Goal: Transaction & Acquisition: Obtain resource

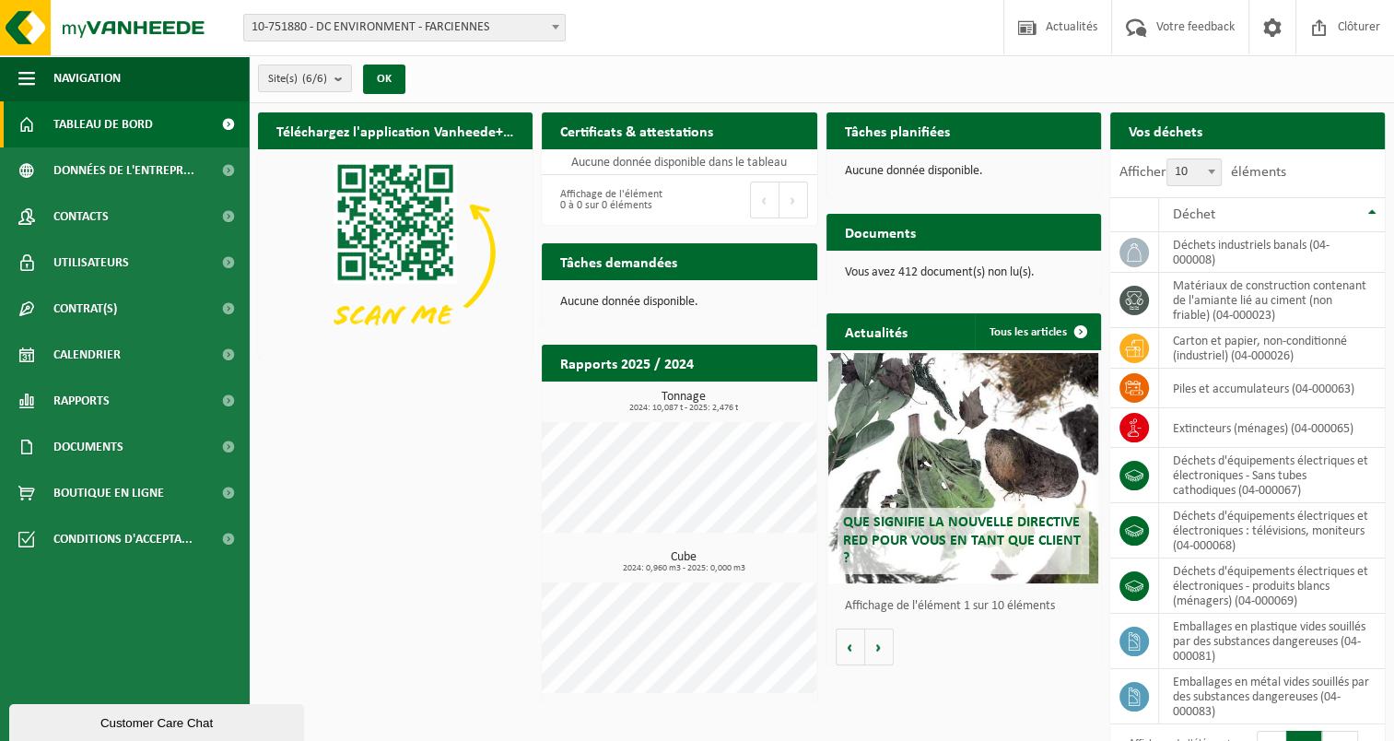
click at [411, 33] on span "10-751880 - DC ENVIRONMENT - FARCIENNES" at bounding box center [404, 28] width 321 height 26
type input "j"
click at [127, 442] on link "Documents" at bounding box center [124, 447] width 249 height 46
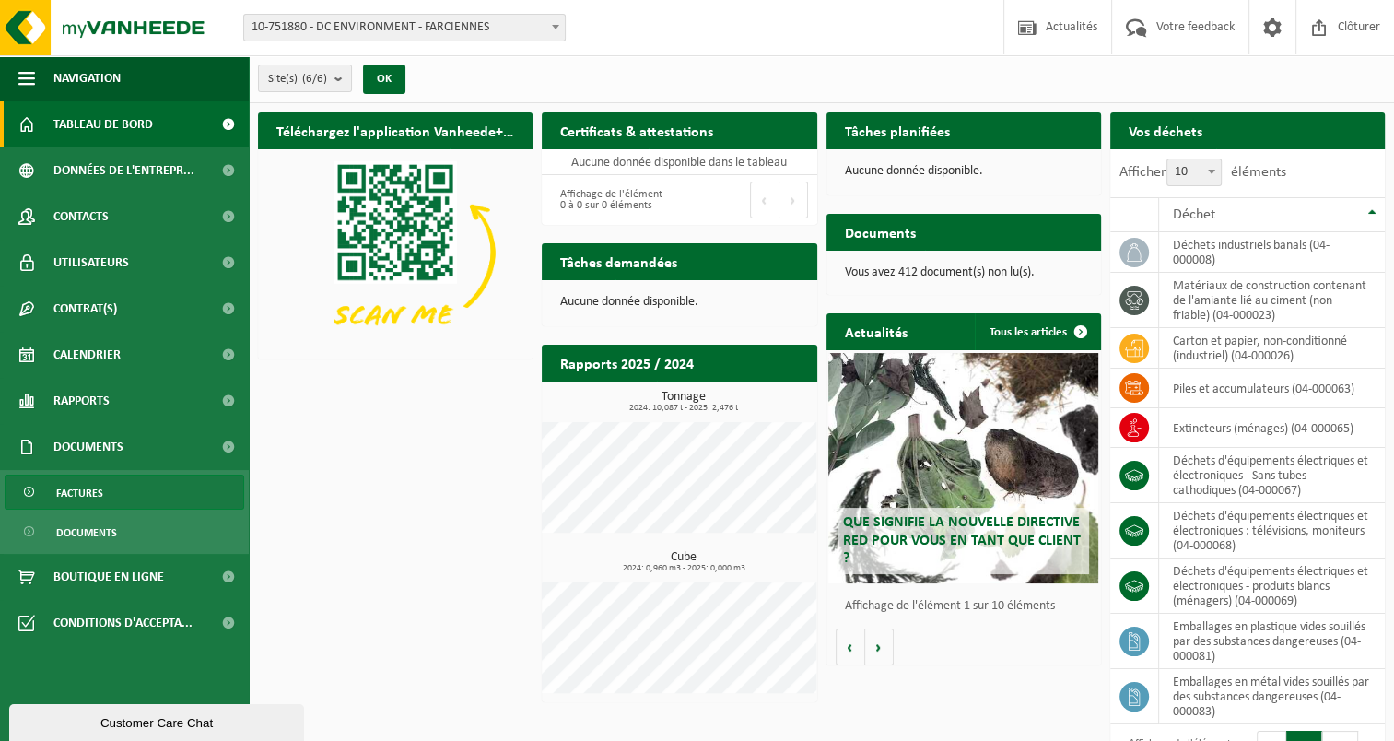
click at [103, 490] on link "Factures" at bounding box center [125, 492] width 240 height 35
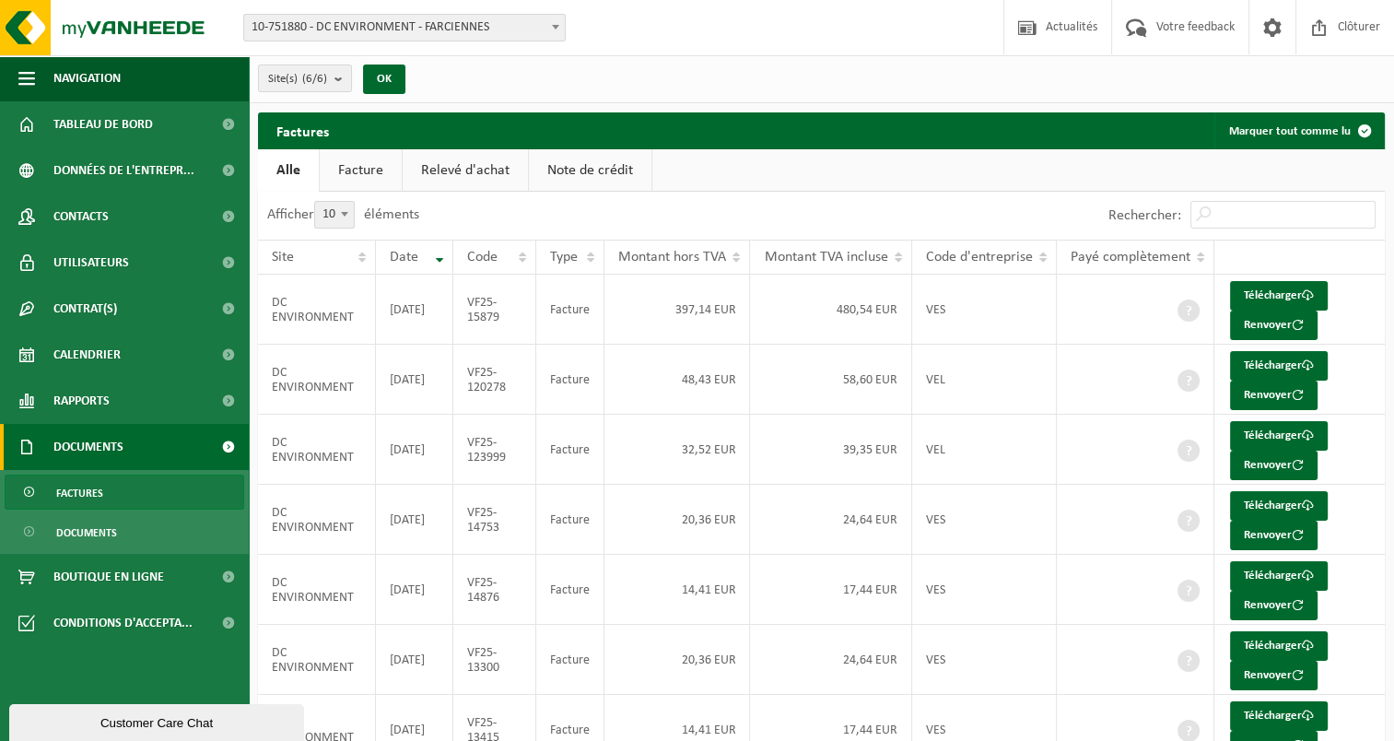
click at [362, 177] on link "Facture" at bounding box center [361, 170] width 82 height 42
click at [455, 177] on link "Relevé d'achat" at bounding box center [466, 170] width 125 height 42
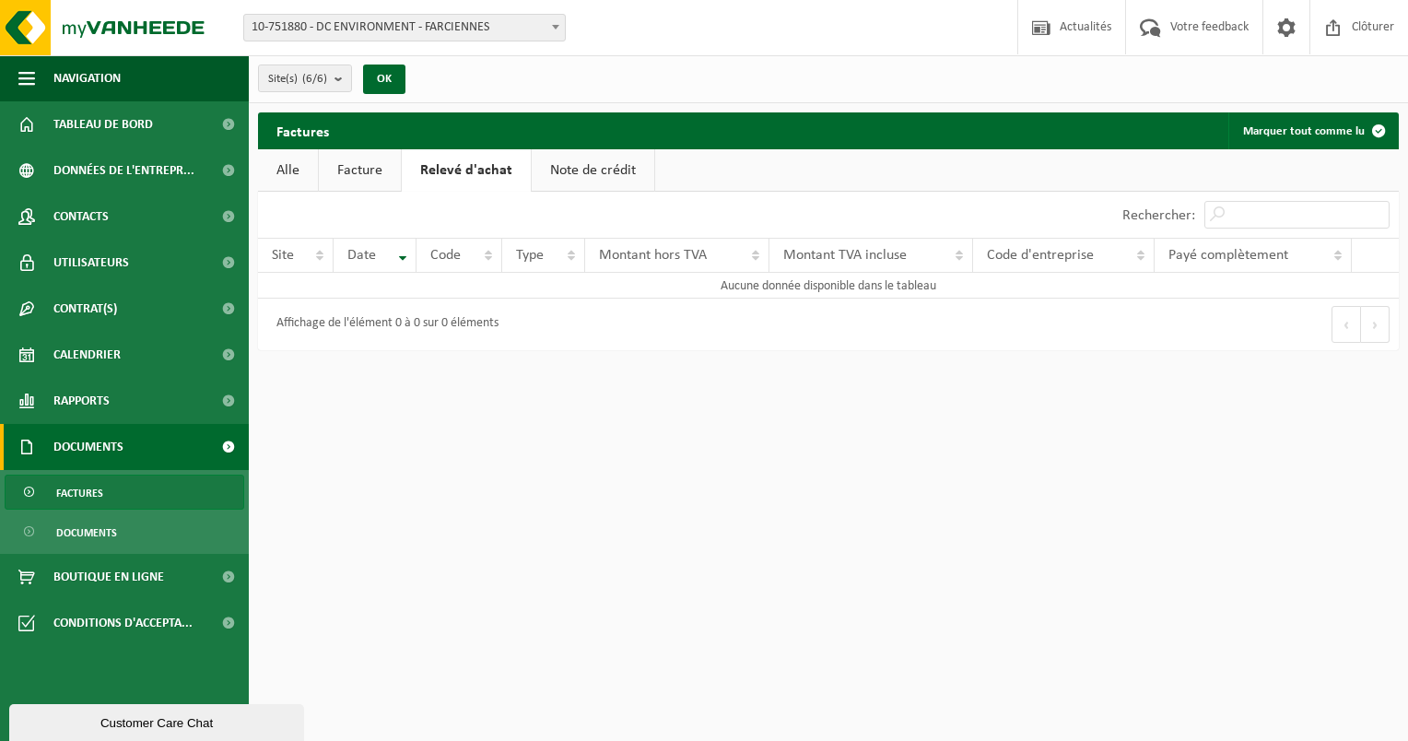
click at [382, 175] on link "Facture" at bounding box center [360, 170] width 82 height 42
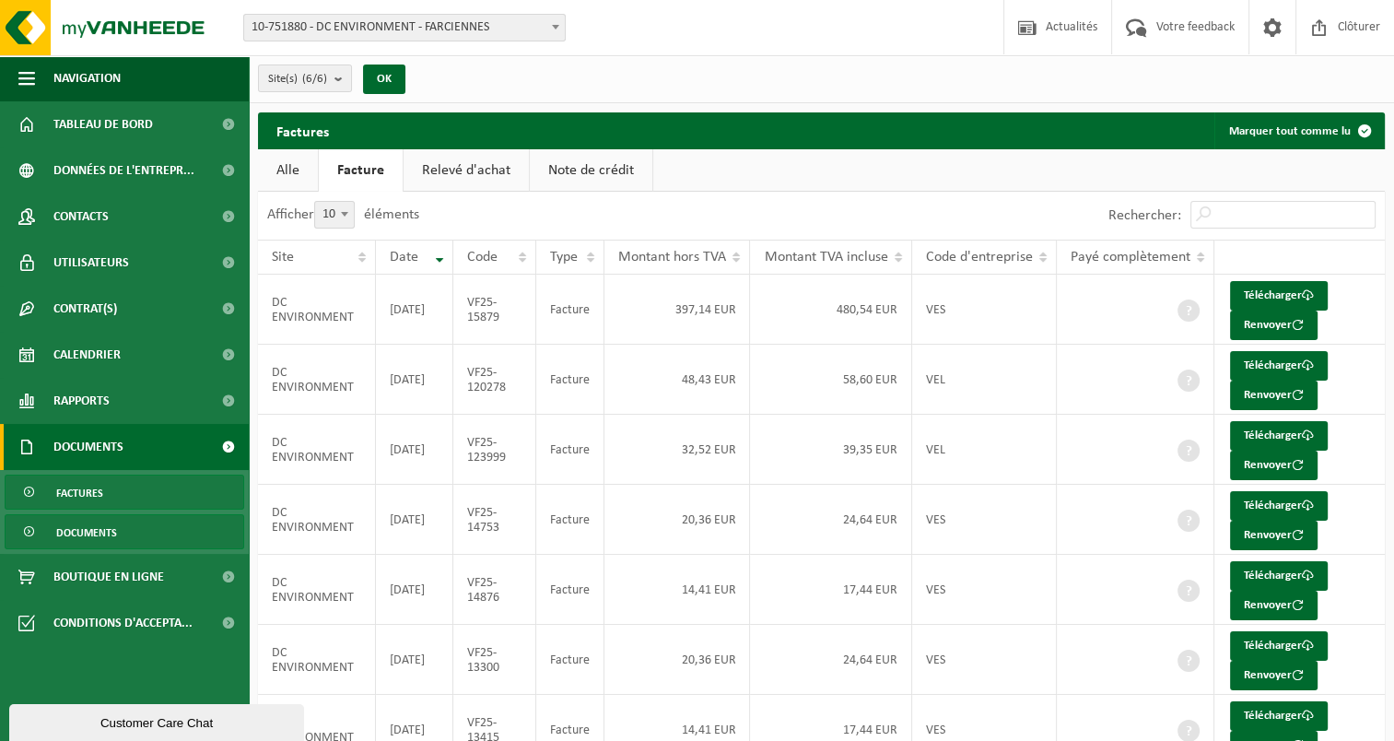
click at [81, 527] on span "Documents" at bounding box center [86, 532] width 61 height 35
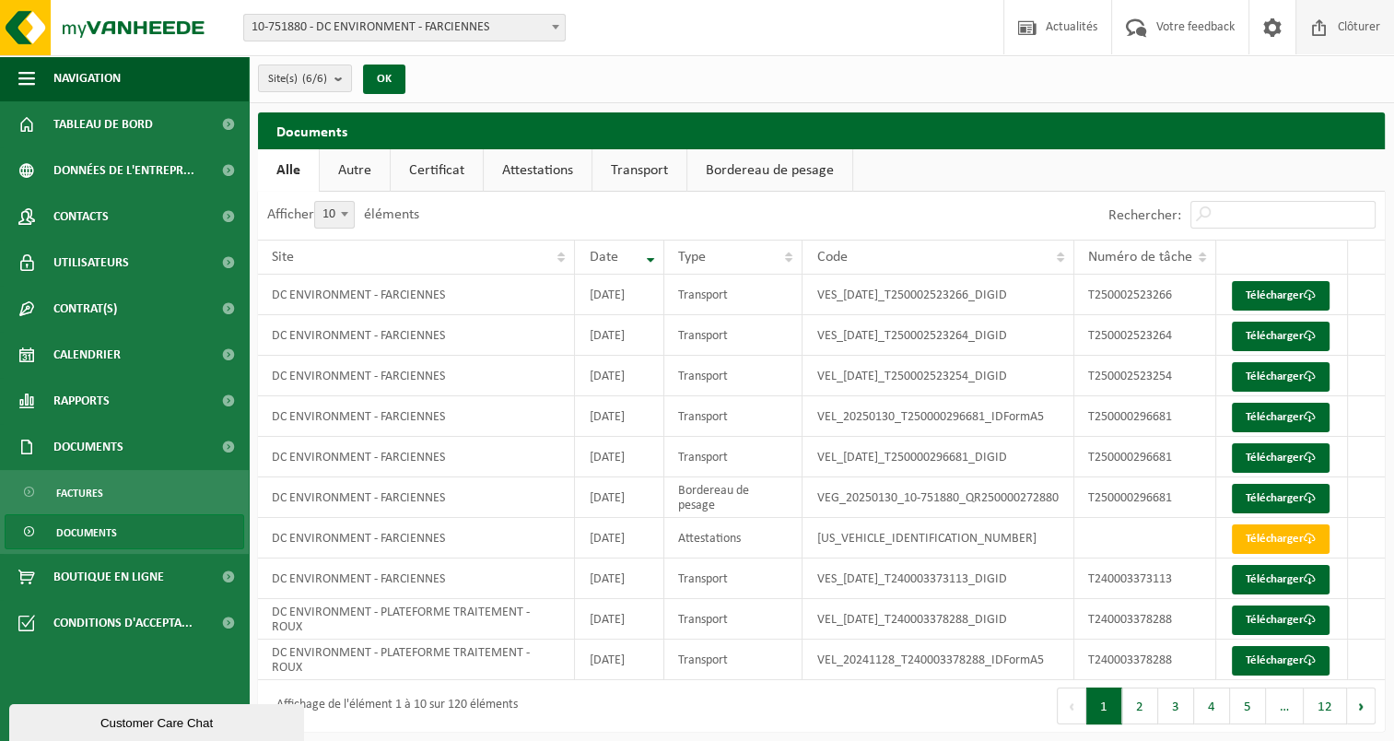
click at [1329, 23] on span at bounding box center [1320, 27] width 28 height 54
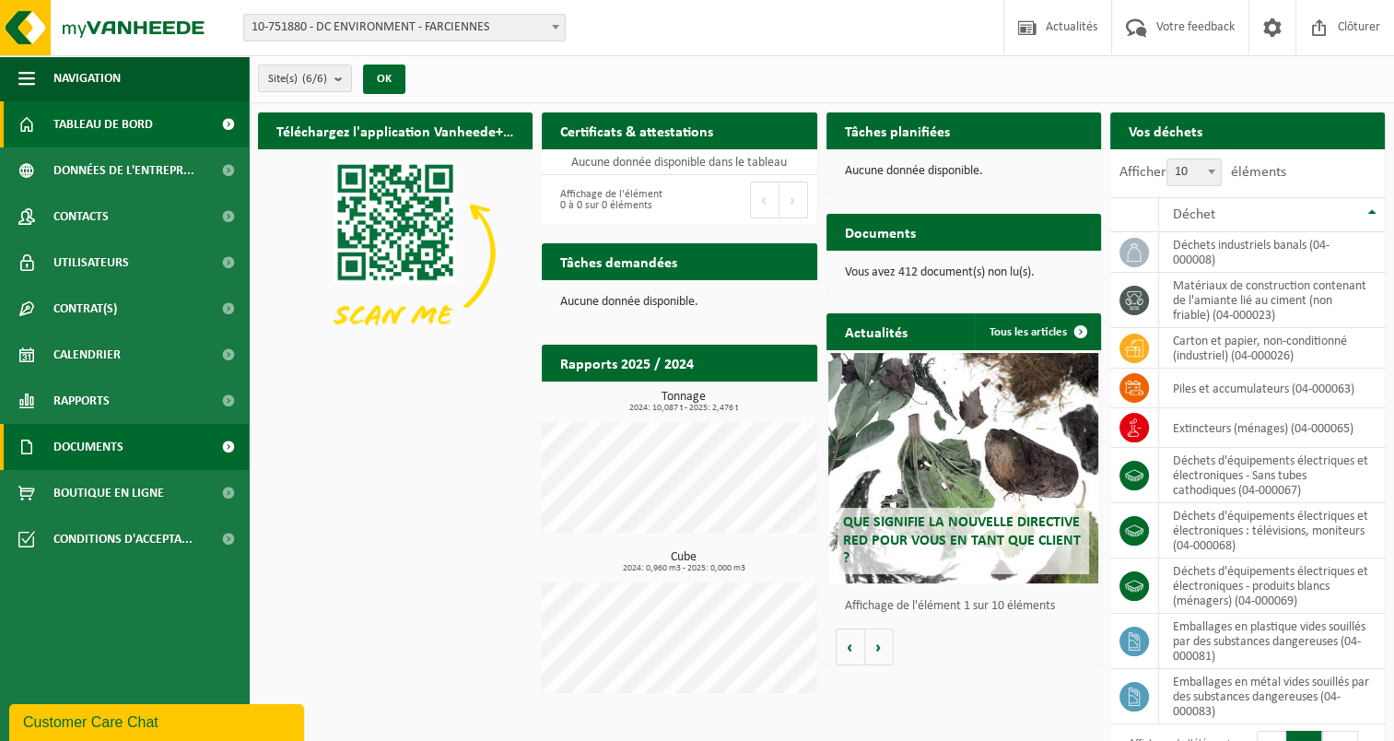
click at [95, 446] on span "Documents" at bounding box center [88, 447] width 70 height 46
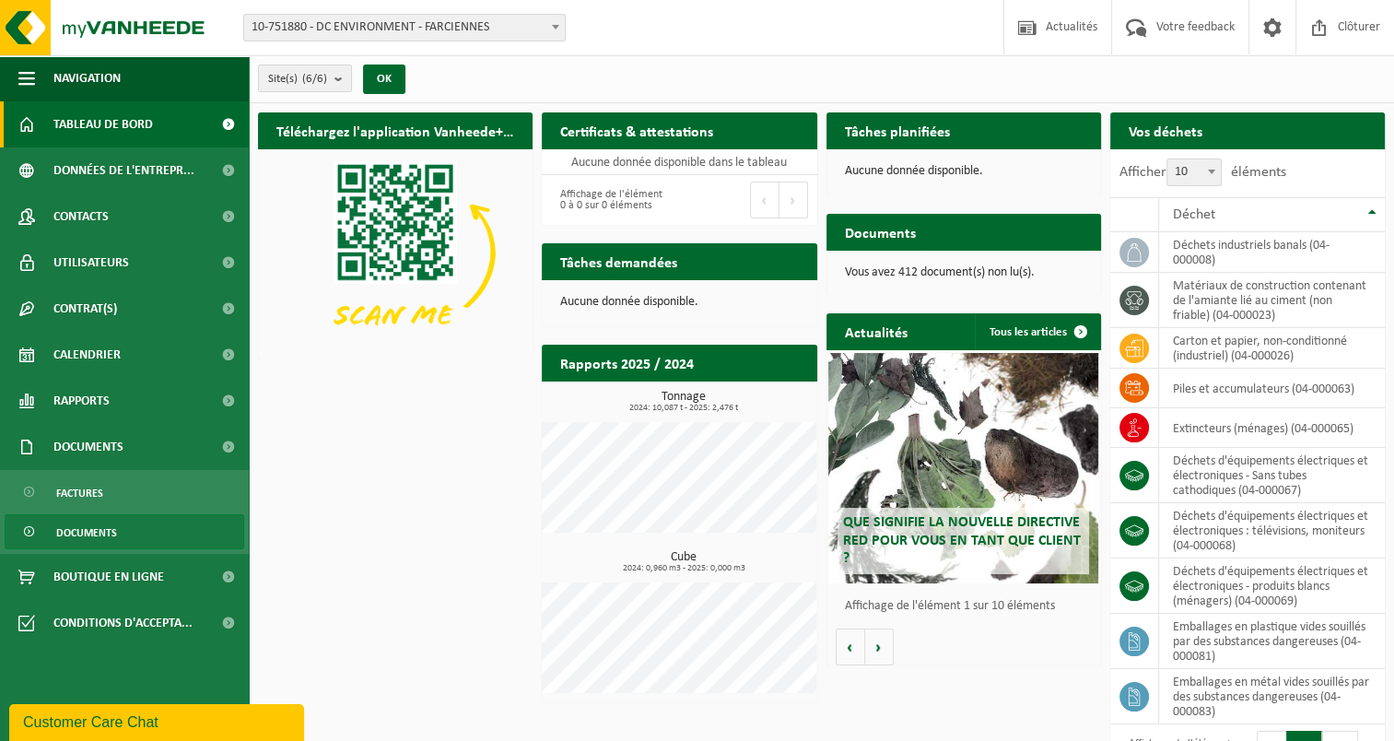
click at [74, 534] on span "Documents" at bounding box center [86, 532] width 61 height 35
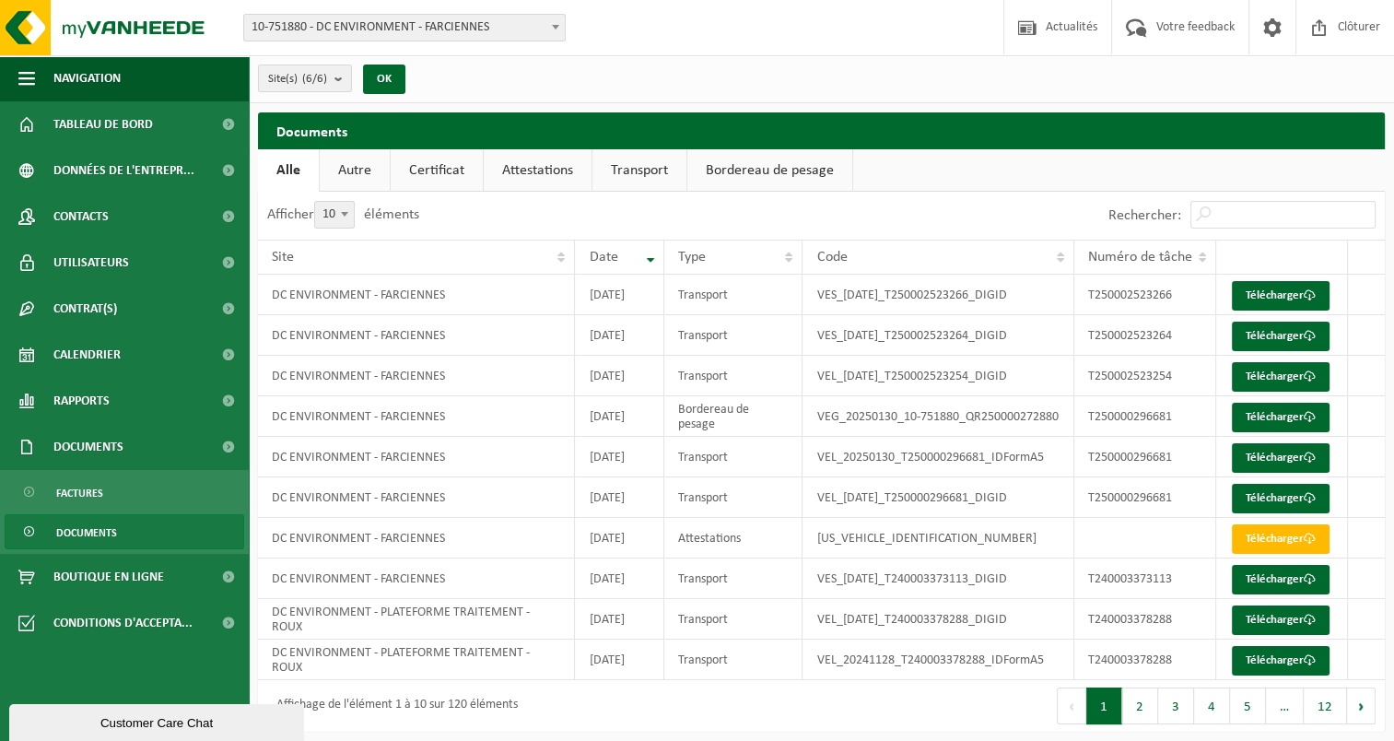
click at [774, 178] on link "Bordereau de pesage" at bounding box center [769, 170] width 165 height 42
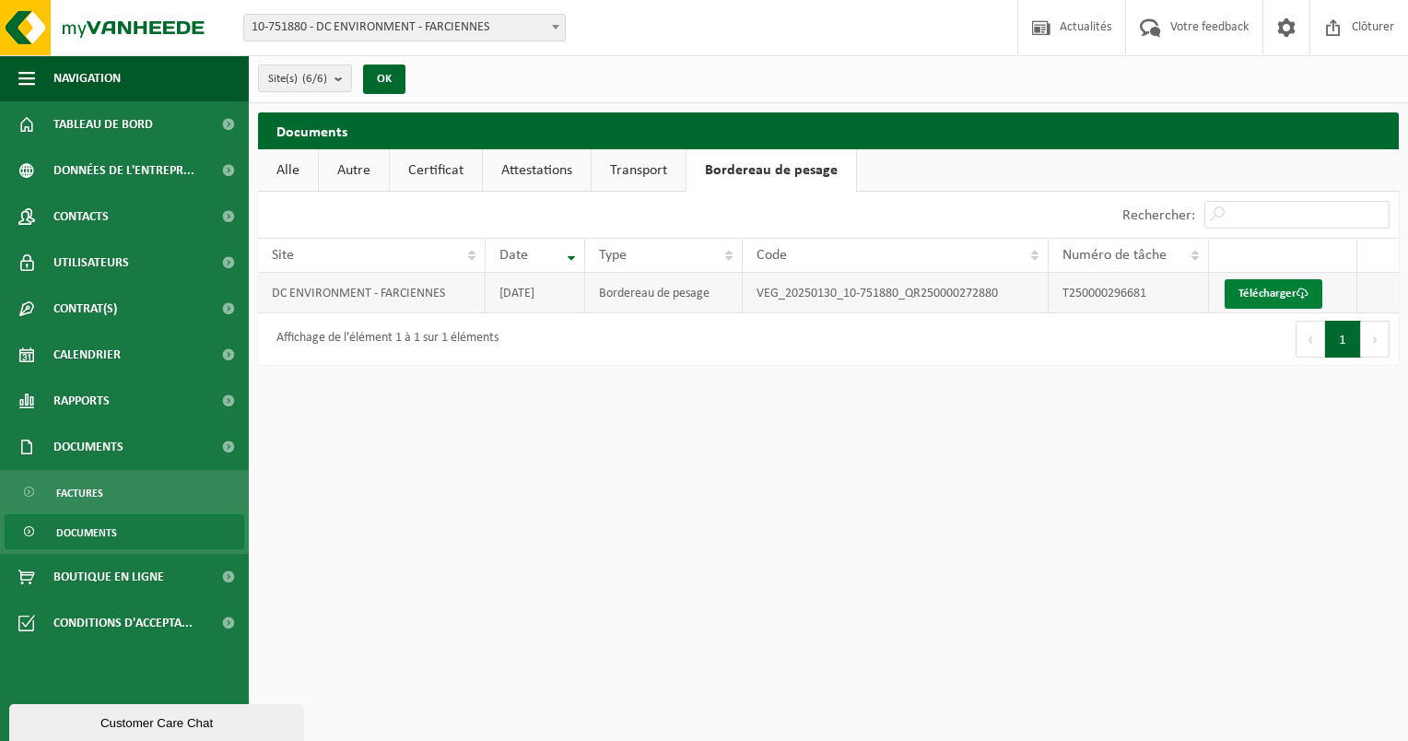
click at [1272, 299] on link "Télécharger" at bounding box center [1274, 293] width 98 height 29
